Goal: Task Accomplishment & Management: Use online tool/utility

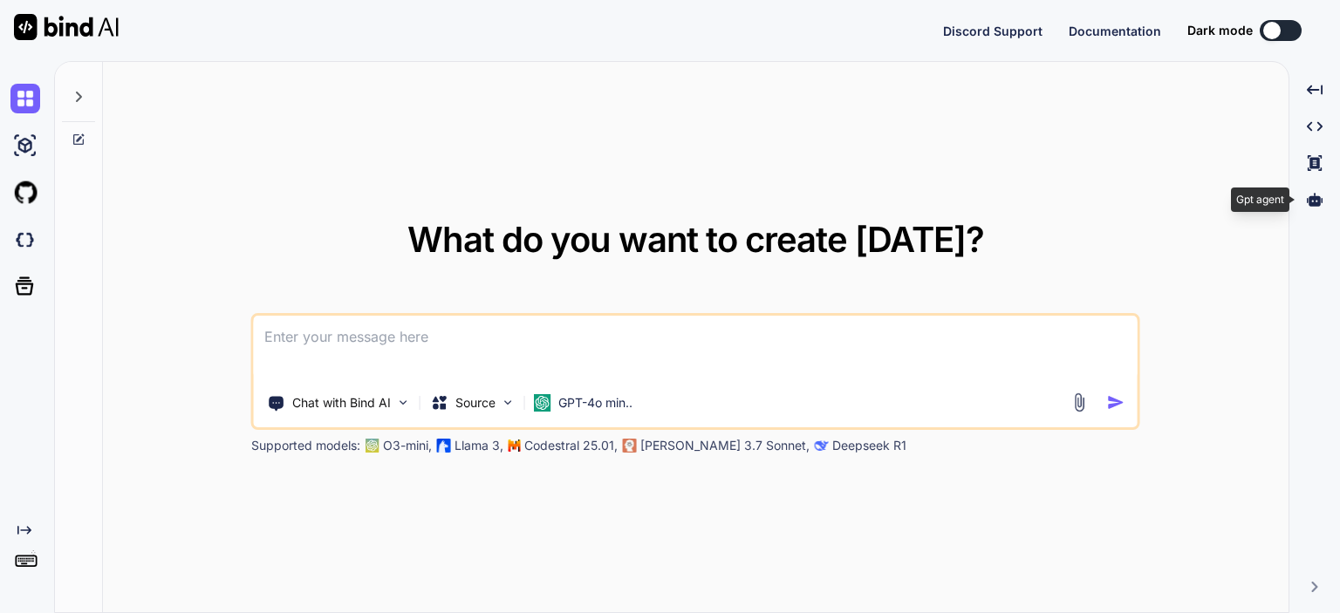
click at [1315, 201] on icon at bounding box center [1315, 199] width 16 height 13
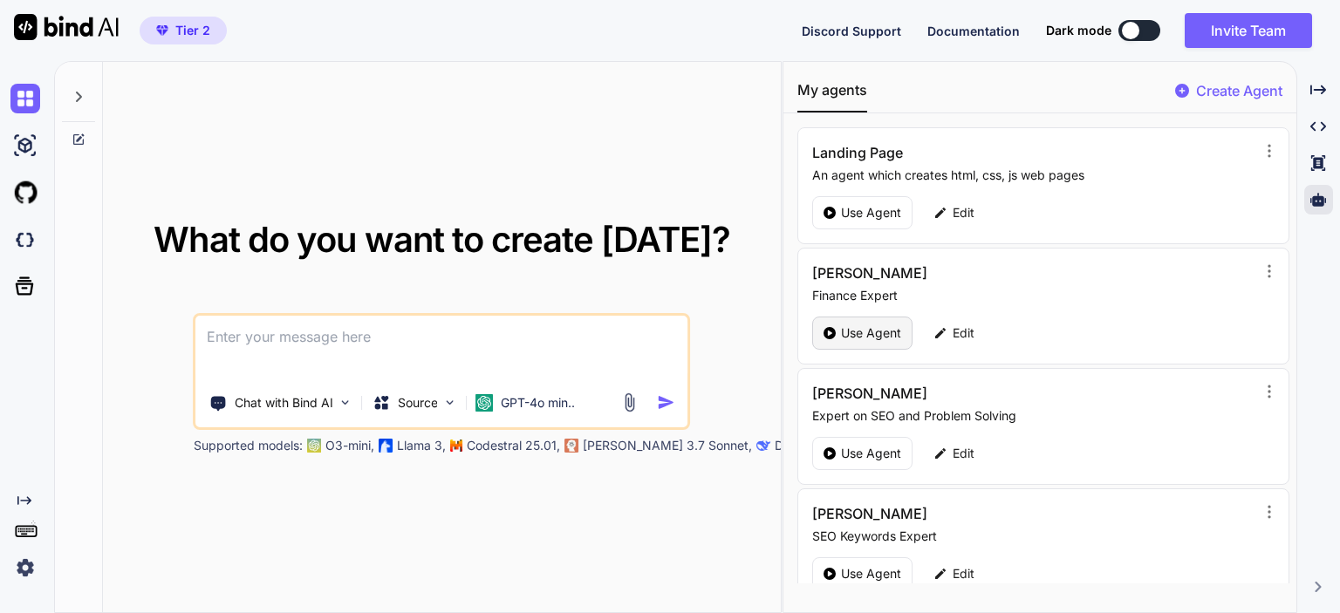
click at [852, 335] on p "Use Agent" at bounding box center [871, 333] width 60 height 17
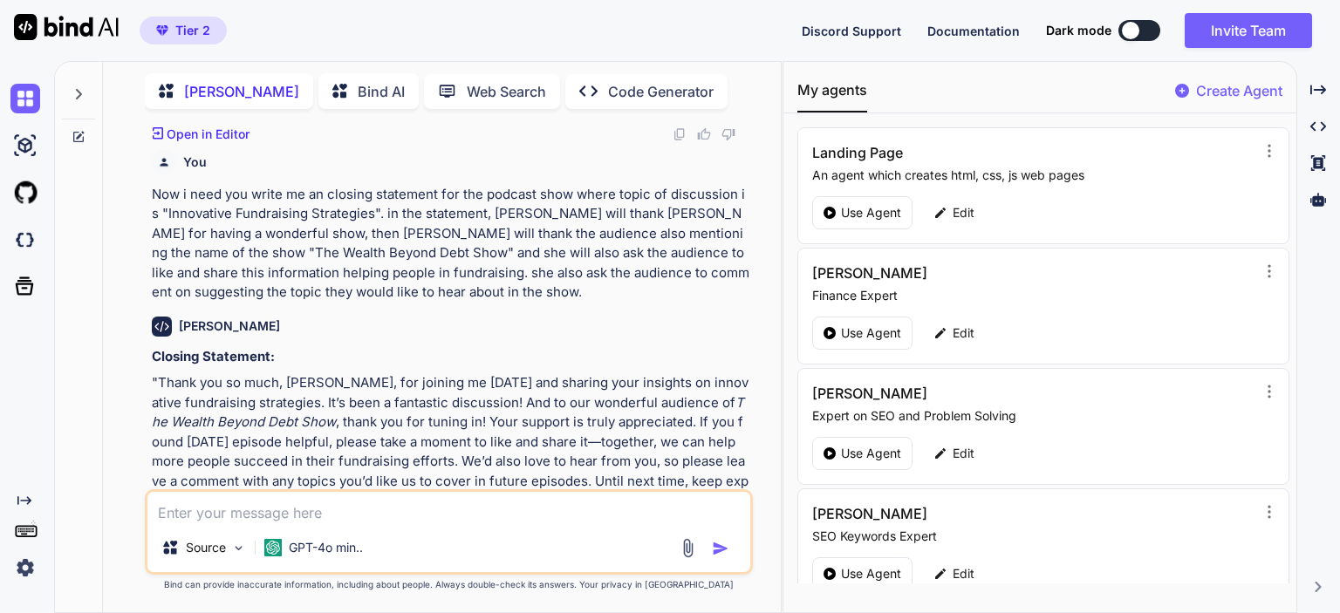
scroll to position [1869, 0]
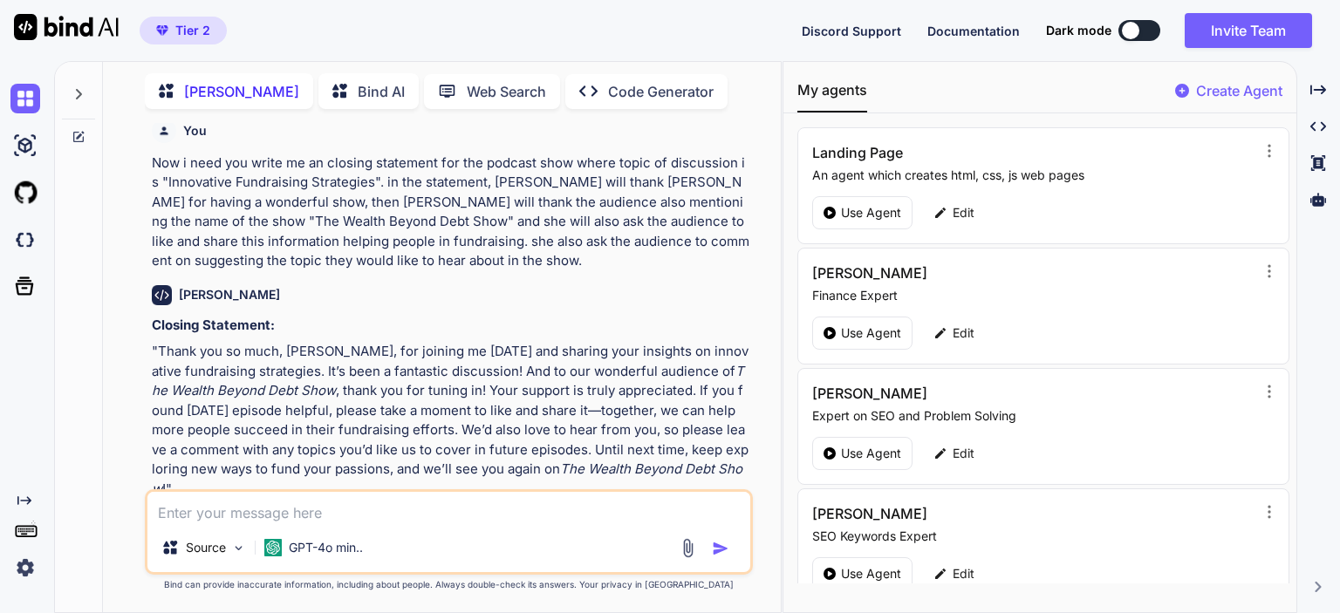
click at [315, 512] on textarea at bounding box center [448, 507] width 603 height 31
click at [218, 510] on textarea at bounding box center [448, 507] width 603 height 31
click at [242, 510] on textarea at bounding box center [448, 507] width 603 height 31
click at [284, 512] on textarea at bounding box center [448, 507] width 603 height 31
type textarea "x"
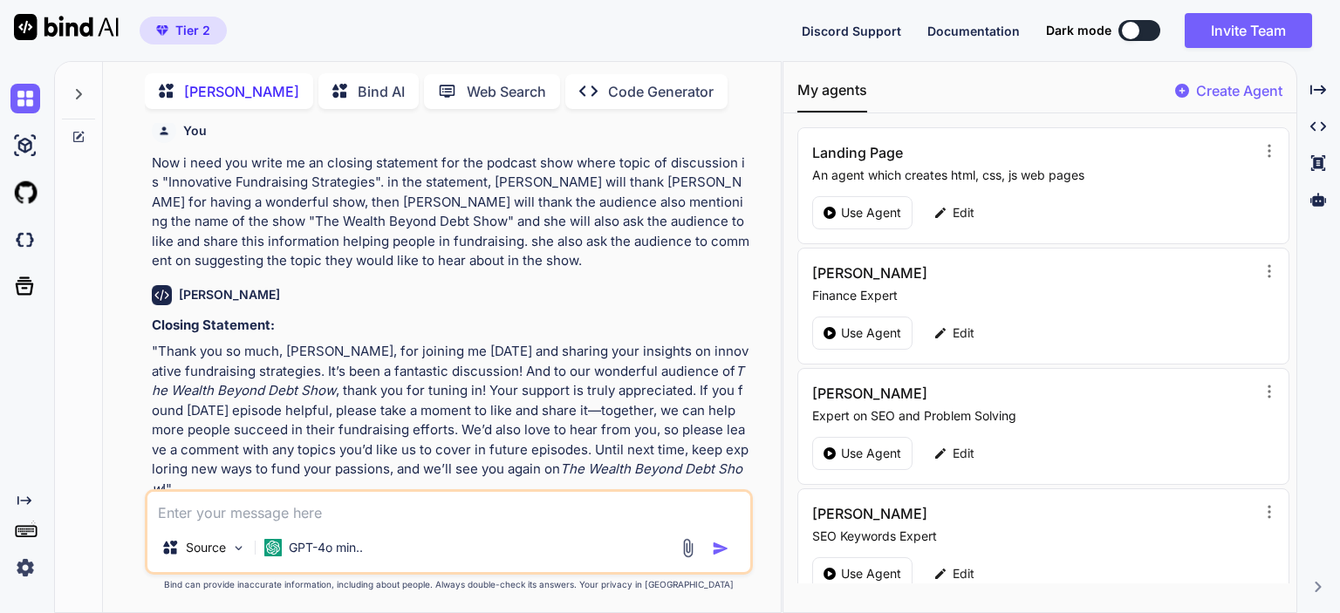
type textarea "w"
type textarea "x"
type textarea "wr"
type textarea "x"
type textarea "wri"
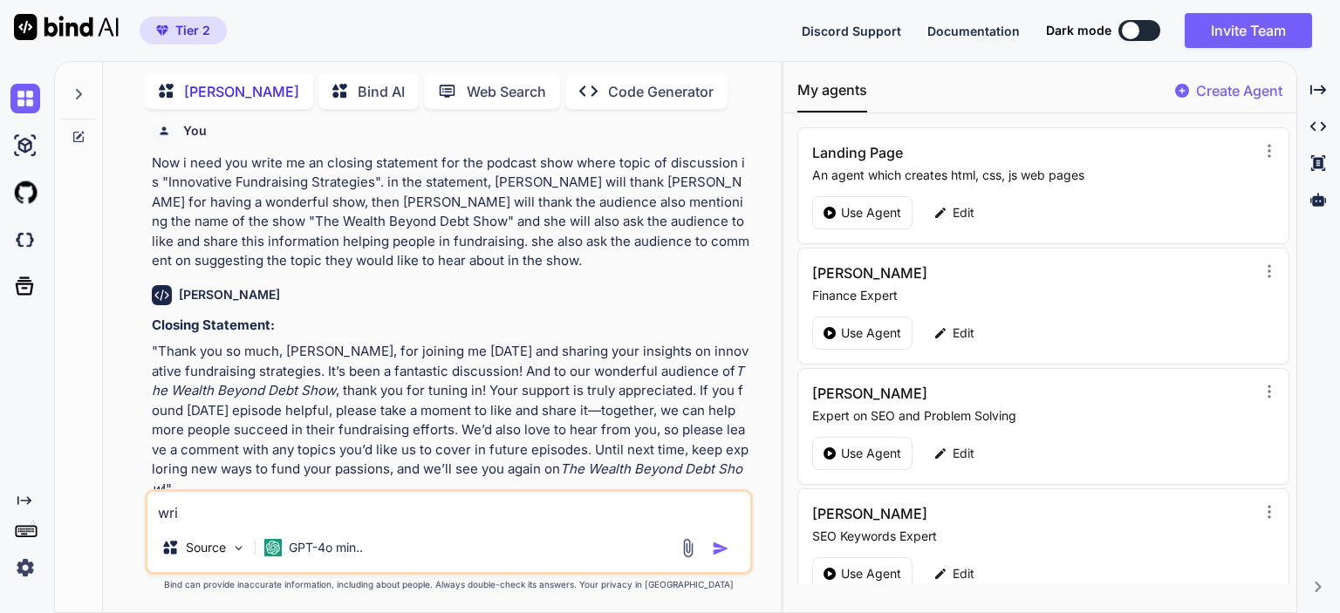
type textarea "x"
type textarea "writ"
type textarea "x"
type textarea "write"
type textarea "x"
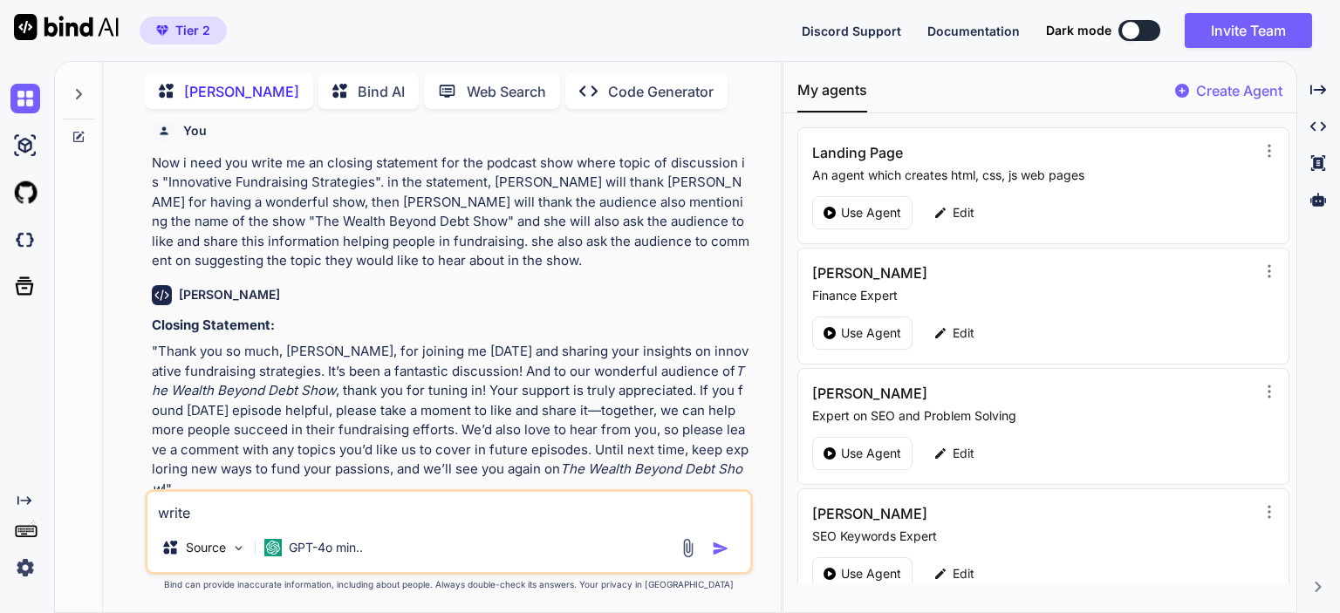
type textarea "write"
type textarea "x"
type textarea "write m"
type textarea "x"
type textarea "write me"
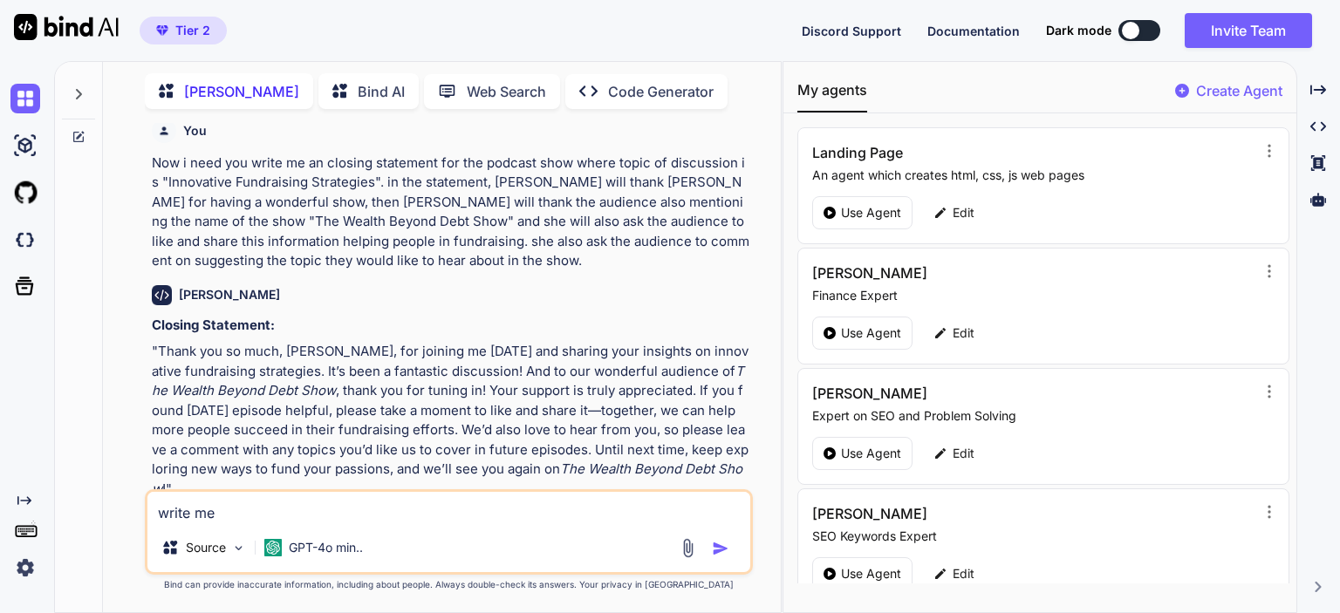
type textarea "x"
type textarea "write me"
type textarea "x"
type textarea "write me a"
type textarea "x"
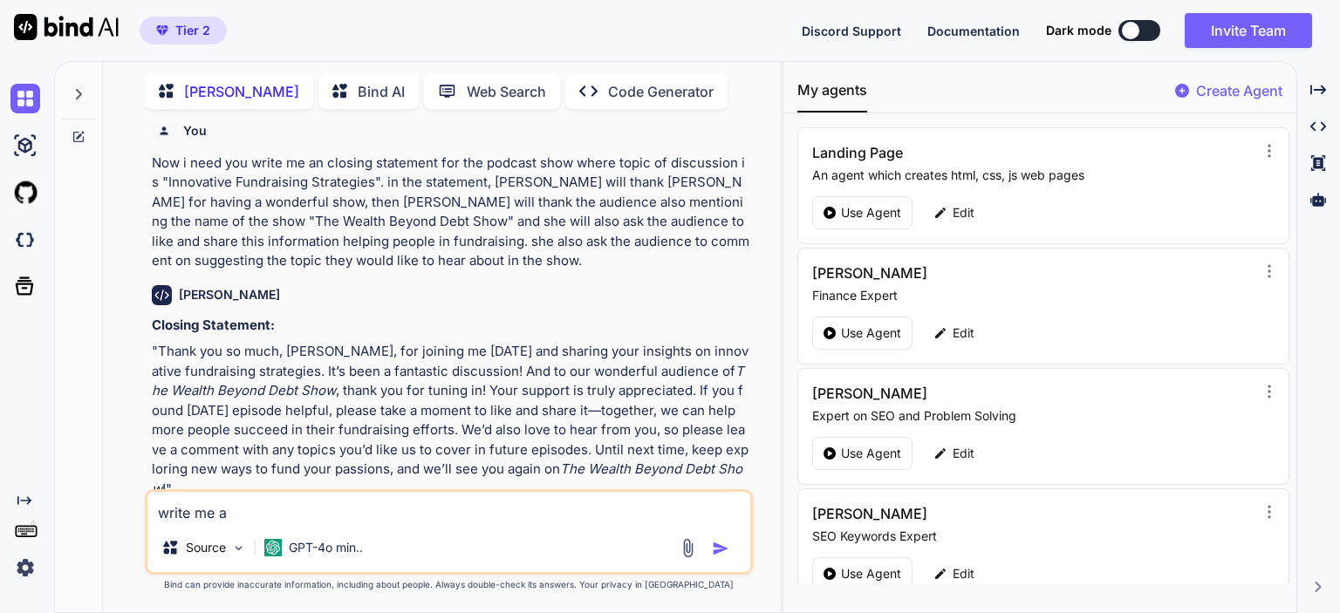
type textarea "write me an"
type textarea "x"
type textarea "write me an"
type textarea "x"
type textarea "write me an"
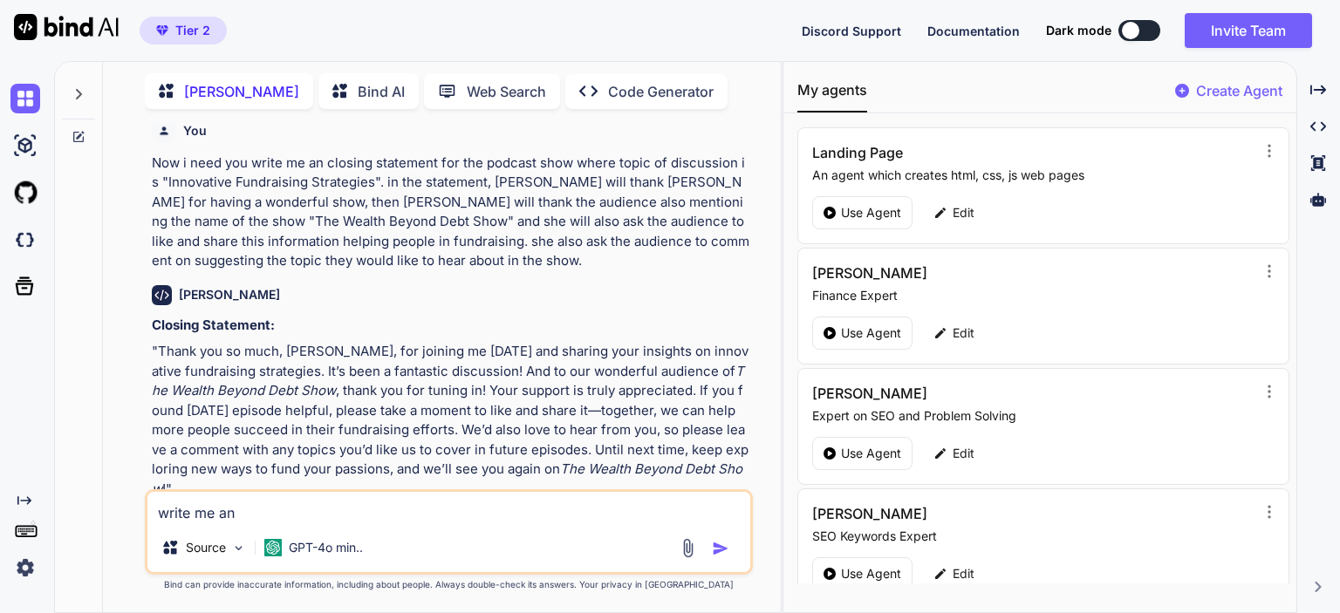
type textarea "x"
type textarea "write me a"
type textarea "x"
type textarea "write me a"
type textarea "x"
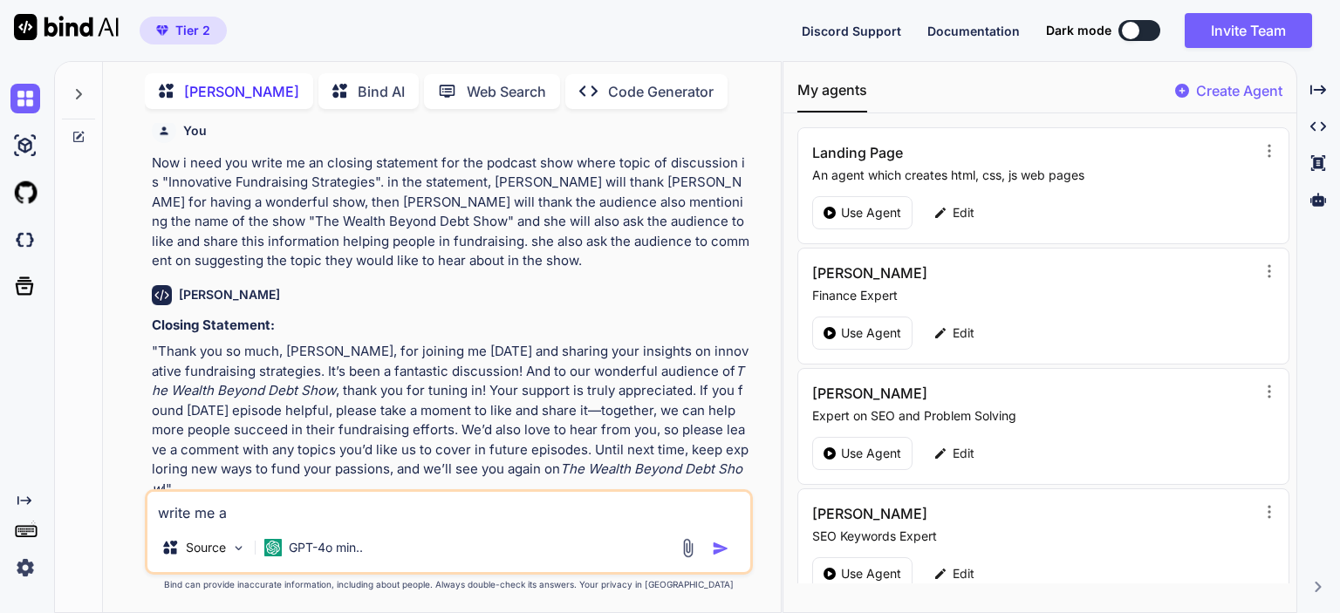
type textarea "write me a c"
type textarea "x"
type textarea "write me a cl"
type textarea "x"
type textarea "write me a clo"
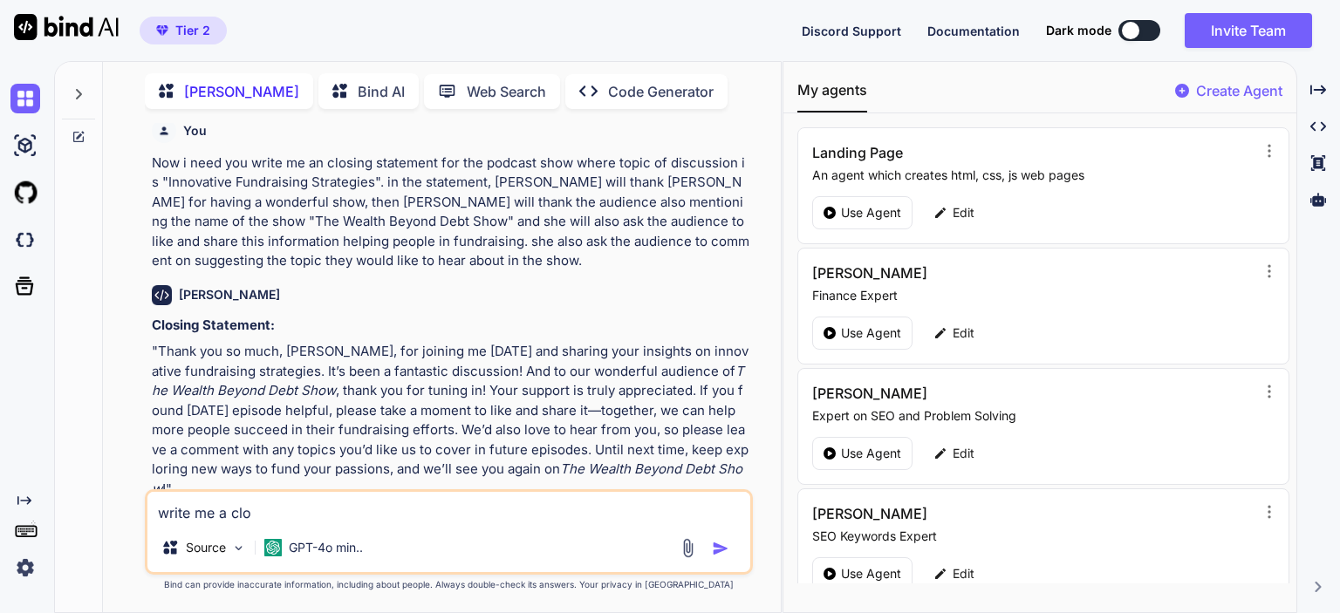
type textarea "x"
type textarea "write me a clos"
type textarea "x"
type textarea "write me a closi"
type textarea "x"
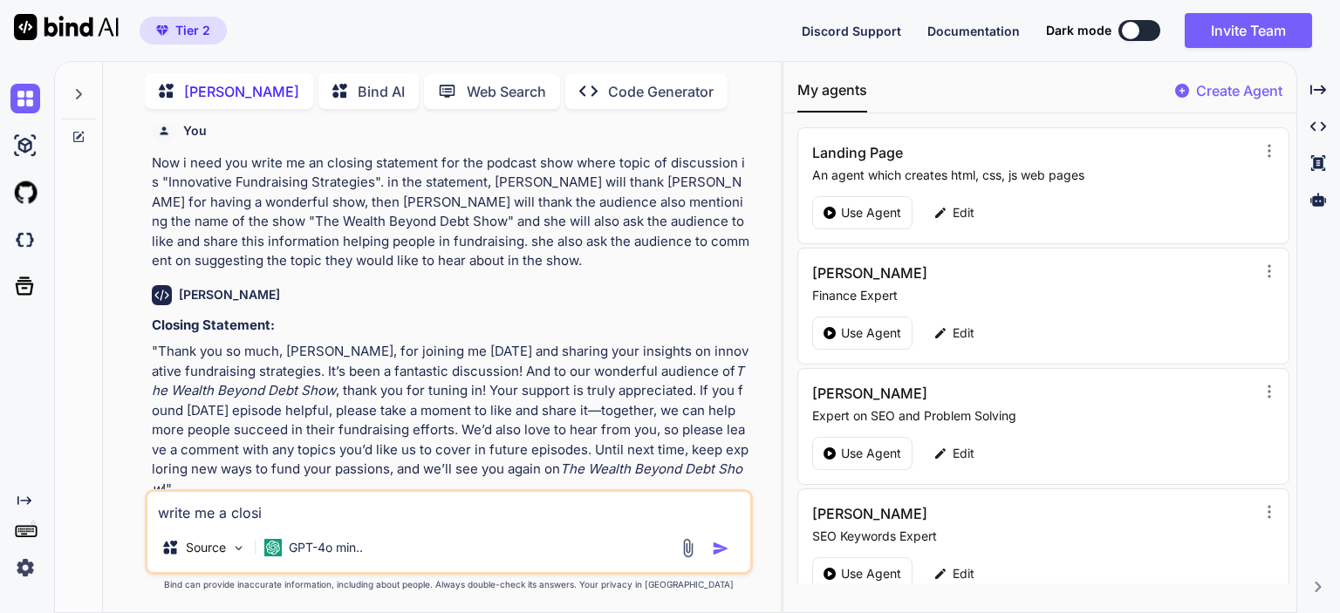
type textarea "write me a closin"
type textarea "x"
type textarea "write me a closing"
type textarea "x"
type textarea "write me a closing"
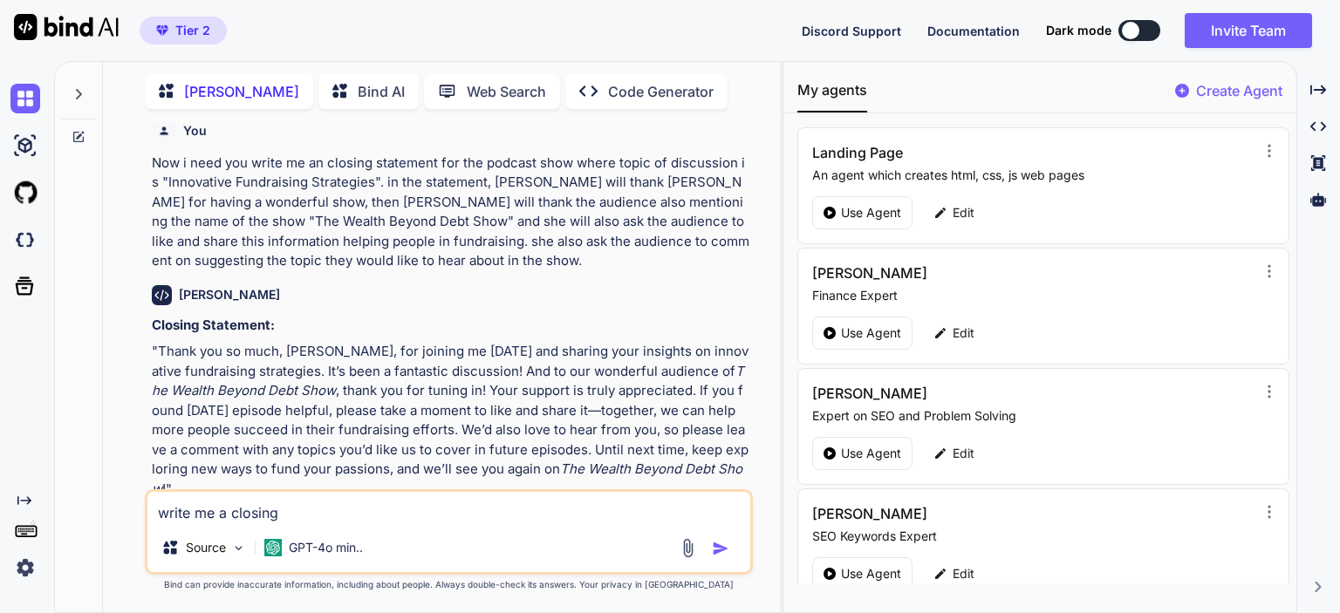
type textarea "x"
type textarea "write me a closing s"
type textarea "x"
type textarea "write me a closing st"
type textarea "x"
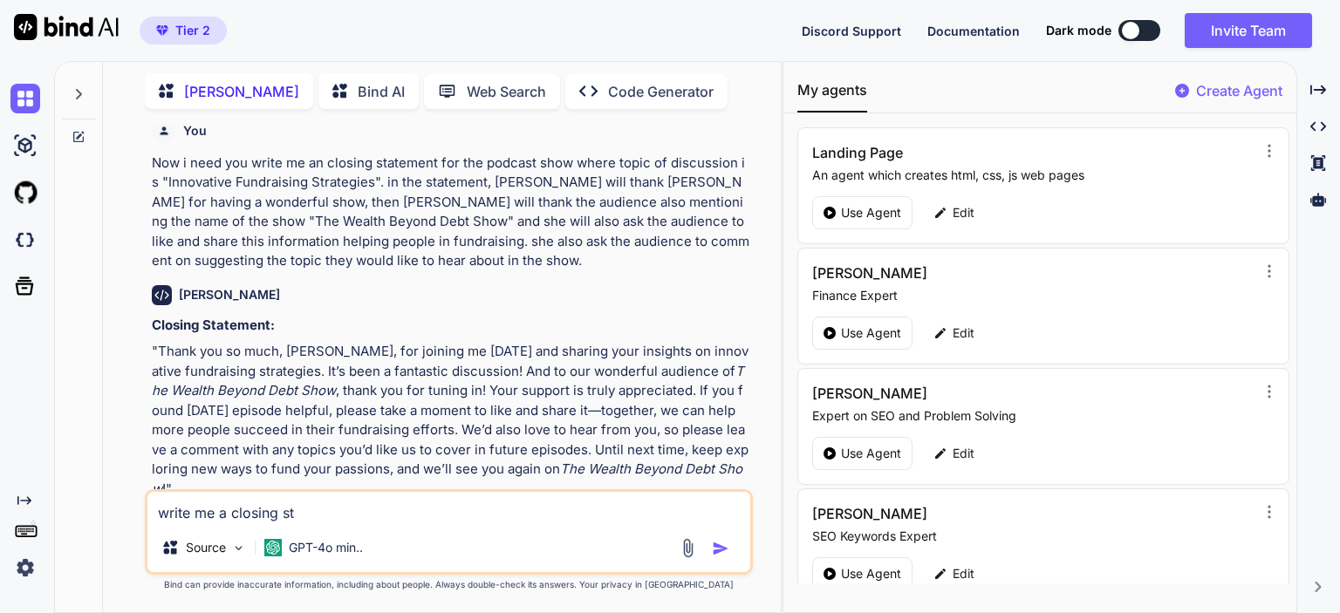
type textarea "write me a closing sta"
type textarea "x"
type textarea "write me a closing stat"
type textarea "x"
type textarea "write me a closing state"
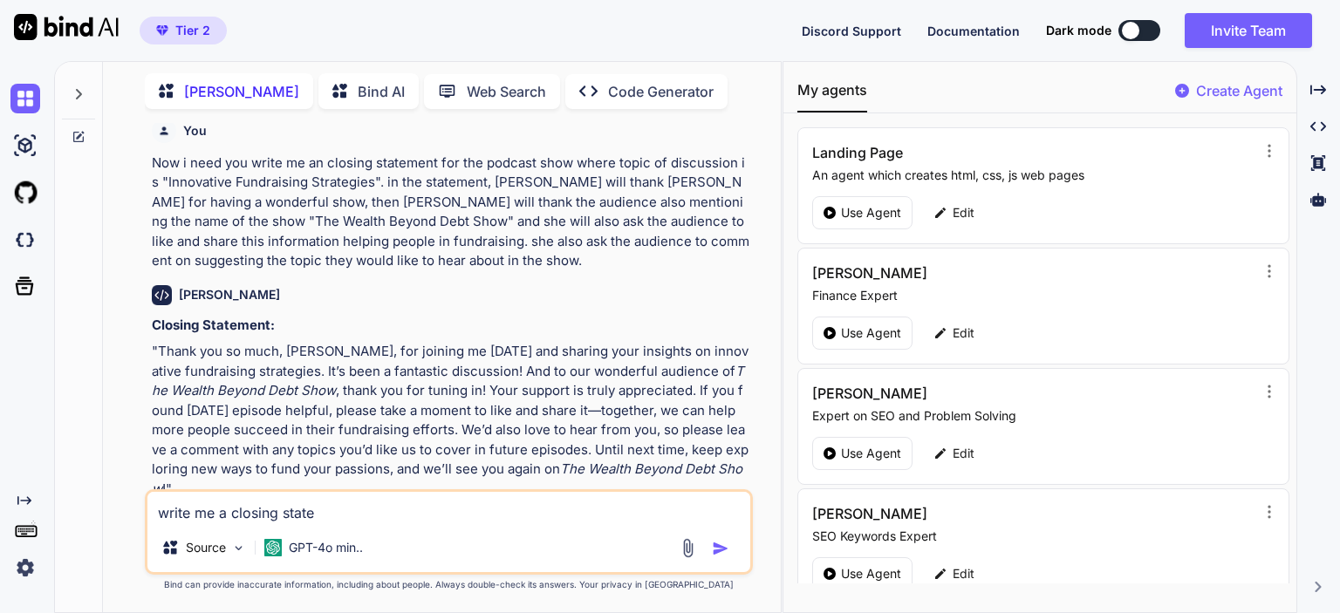
type textarea "x"
type textarea "write me a closing statem"
type textarea "x"
type textarea "write me a closing statemen"
type textarea "x"
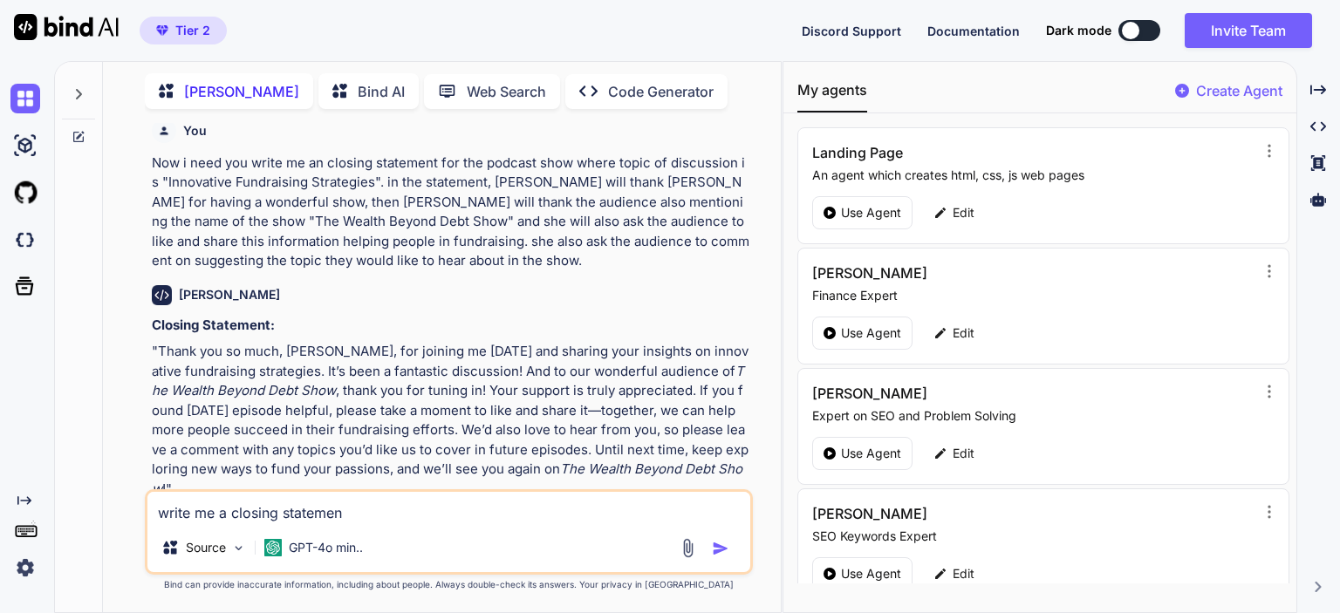
type textarea "write me a closing statement"
type textarea "x"
type textarea "write me a closing statement"
type textarea "x"
type textarea "write me a closing statement t"
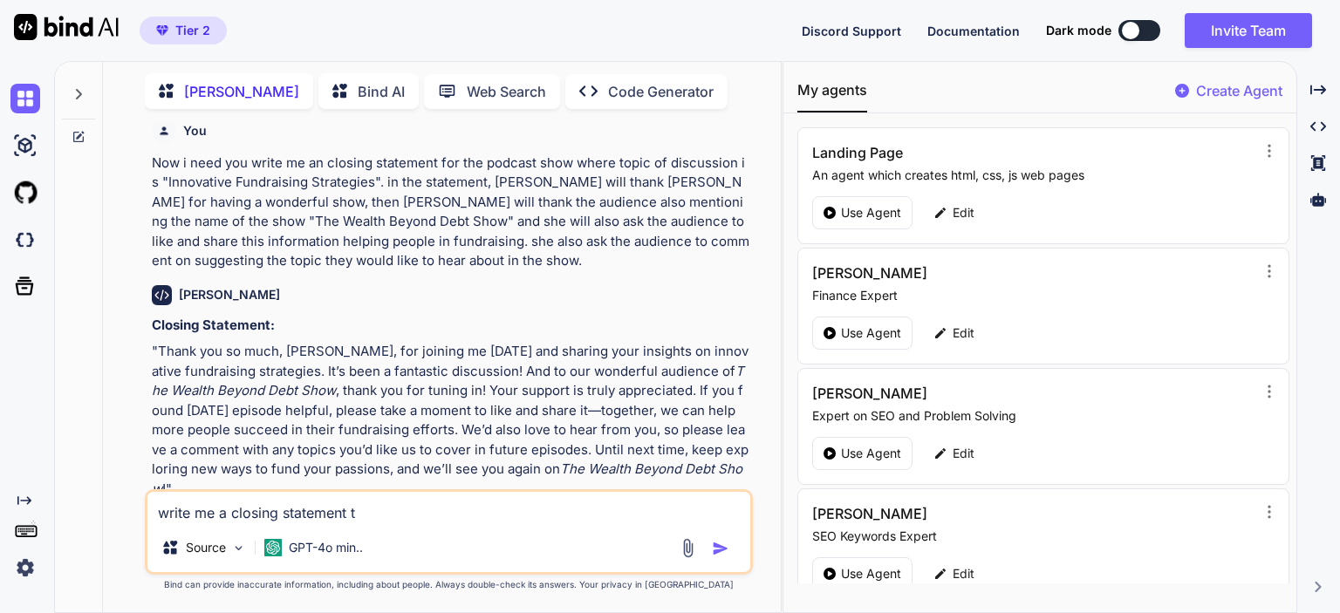
type textarea "x"
type textarea "write me a closing statement th"
type textarea "x"
type textarea "write me a closing statement thi"
type textarea "x"
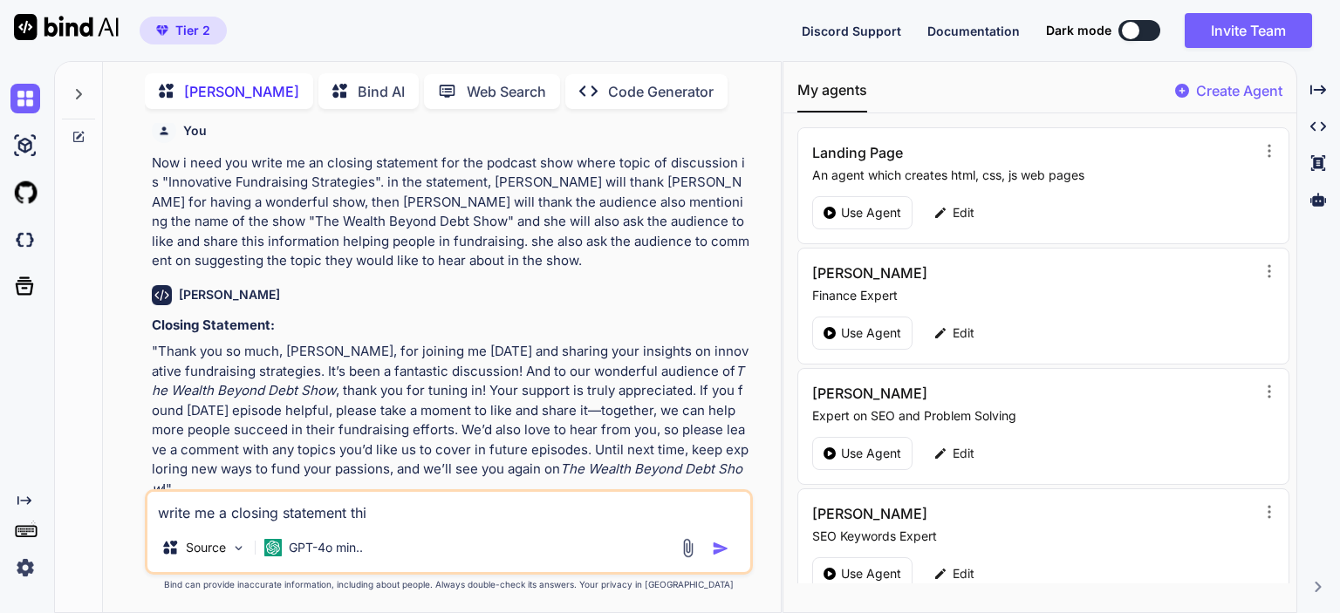
type textarea "write me a closing statement this"
type textarea "x"
type textarea "write me a closing statement this"
type textarea "x"
type textarea "write me a closing statement this t"
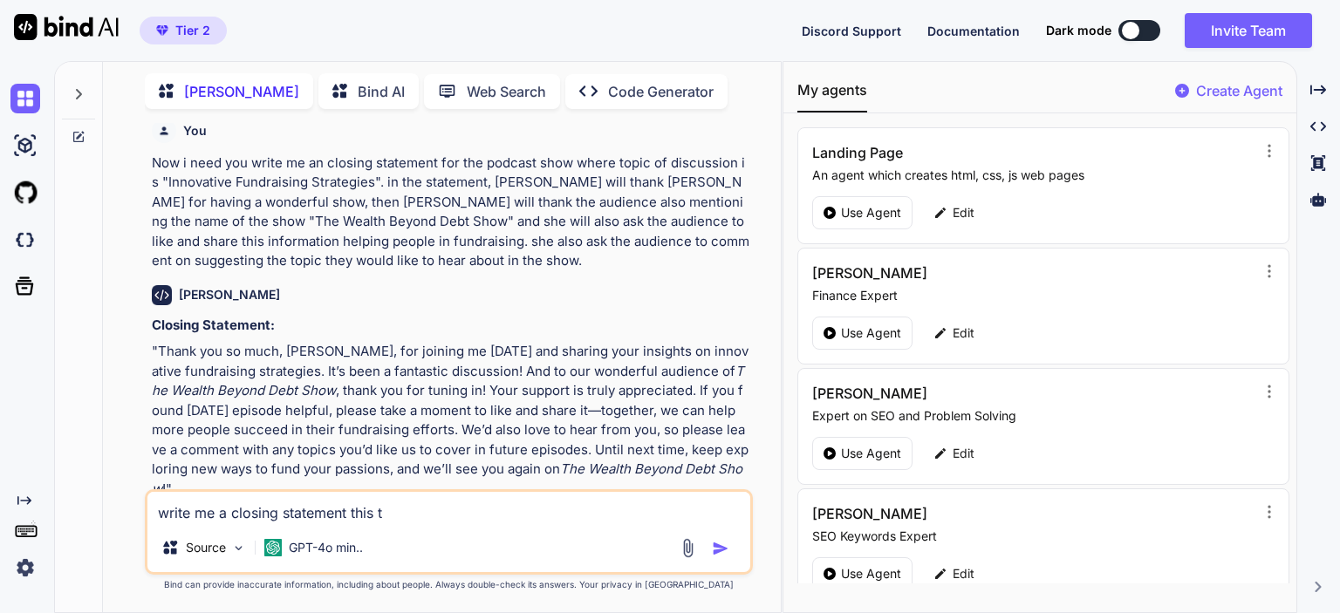
type textarea "x"
type textarea "write me a closing statement this ti"
type textarea "x"
type textarea "write me a closing statement this [PERSON_NAME]"
type textarea "x"
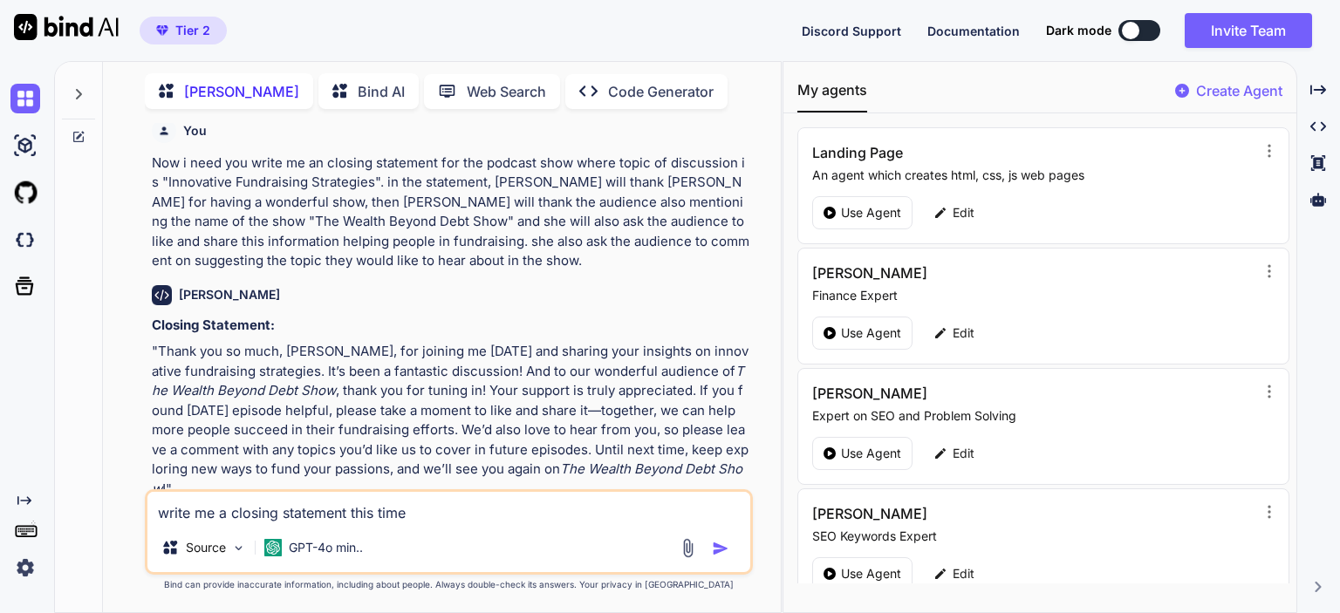
type textarea "write me a closing statement this time"
